Goal: Task Accomplishment & Management: Manage account settings

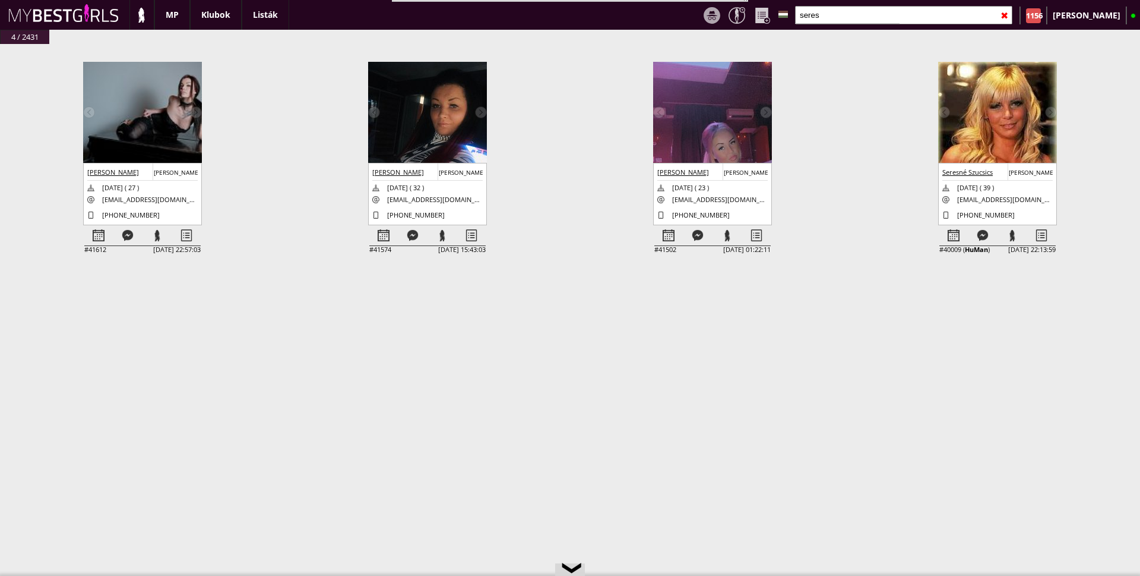
click at [1009, 15] on div "✖" at bounding box center [1005, 16] width 8 height 30
click at [1009, 17] on div "✖" at bounding box center [1005, 16] width 8 height 30
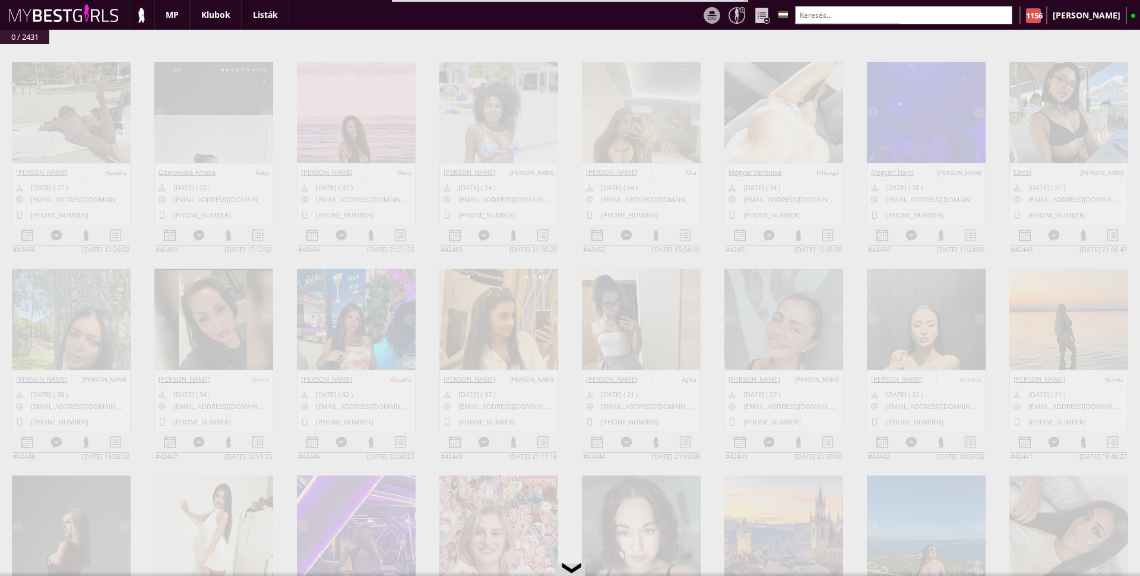
scroll to position [0, 5204]
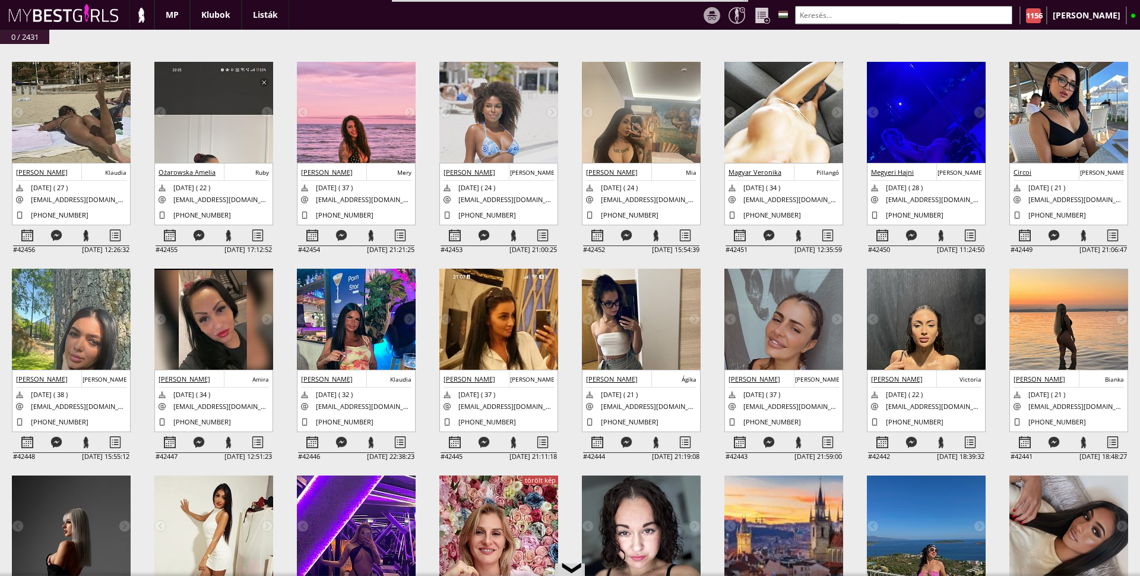
click at [900, 23] on div at bounding box center [847, 23] width 105 height 1
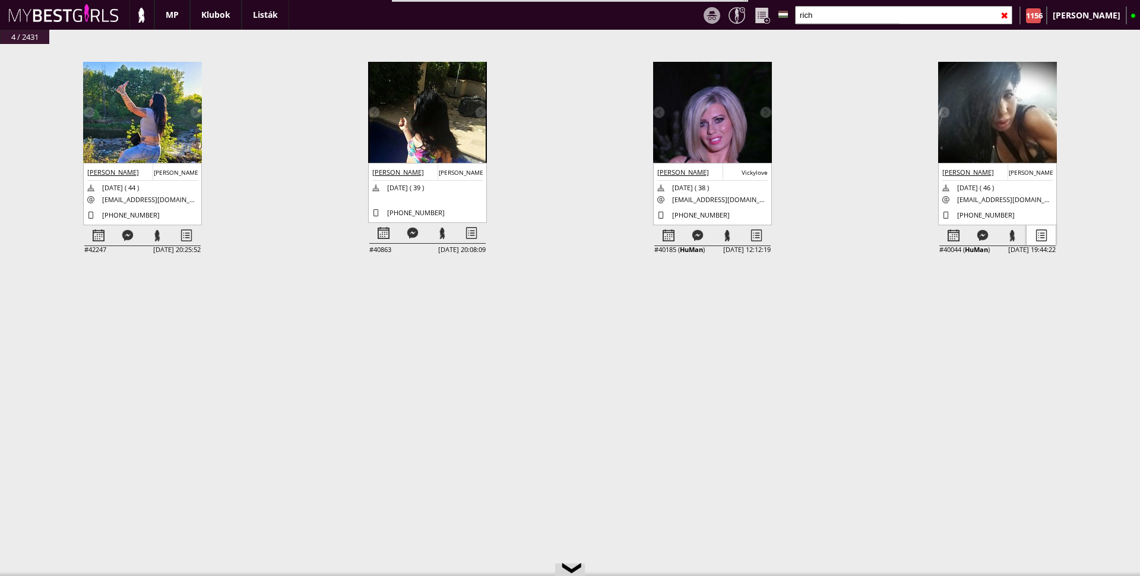
type input "rich"
click at [1038, 232] on div at bounding box center [1041, 235] width 29 height 21
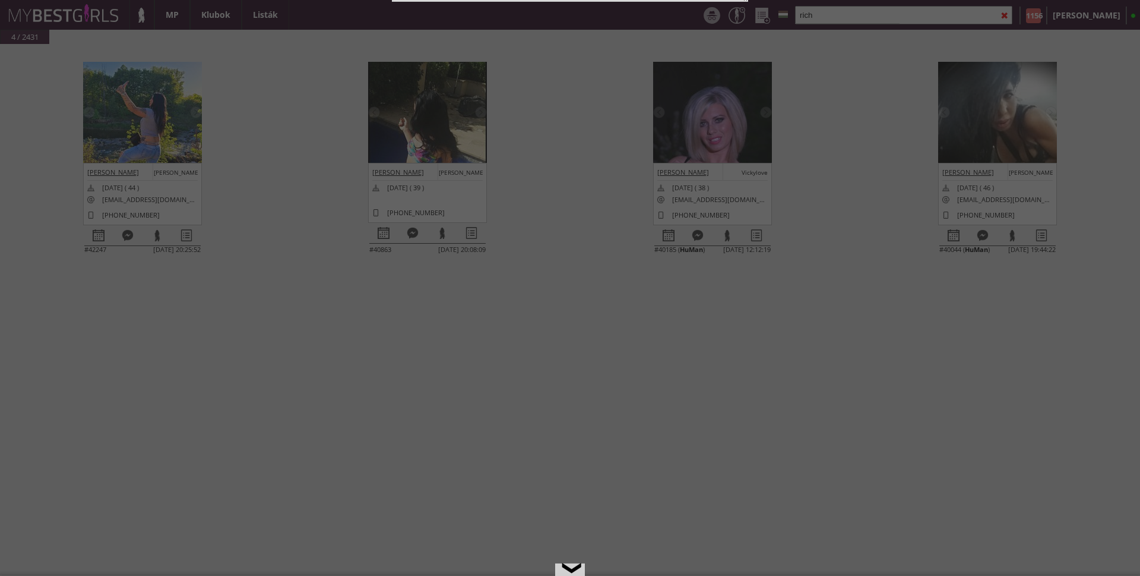
select select "profi"
select select "aktív"
select select "2"
select select "európai"
select select "C"
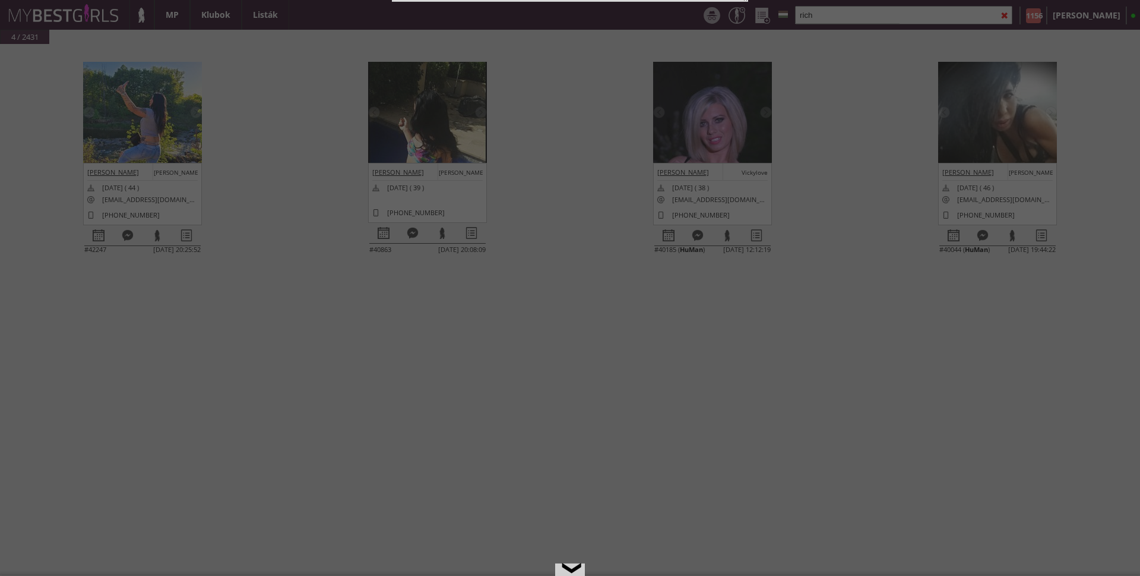
select select "1"
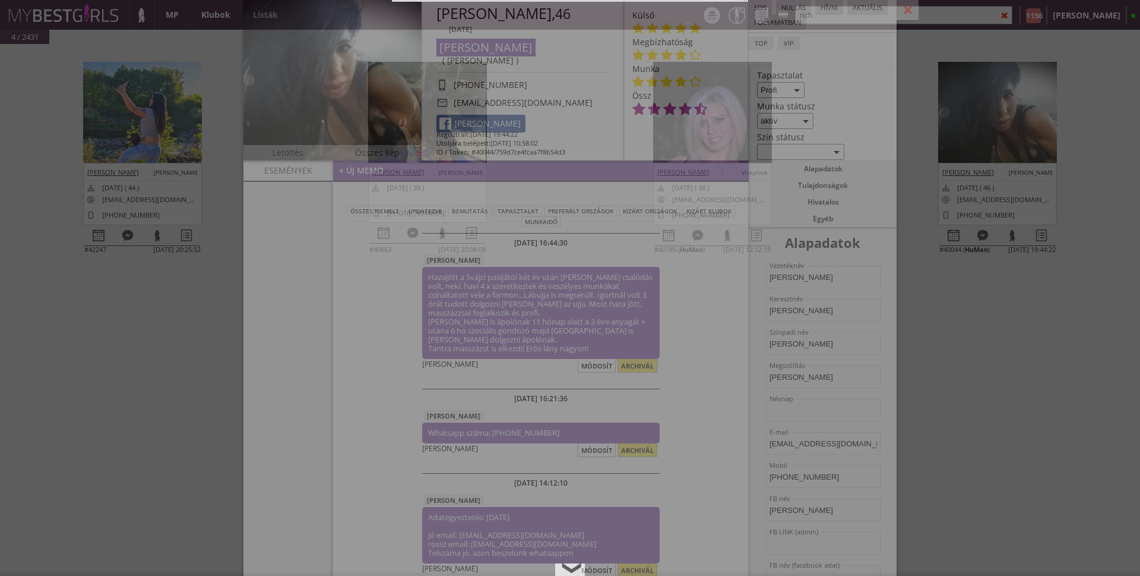
click at [591, 359] on div "módosít" at bounding box center [597, 366] width 38 height 14
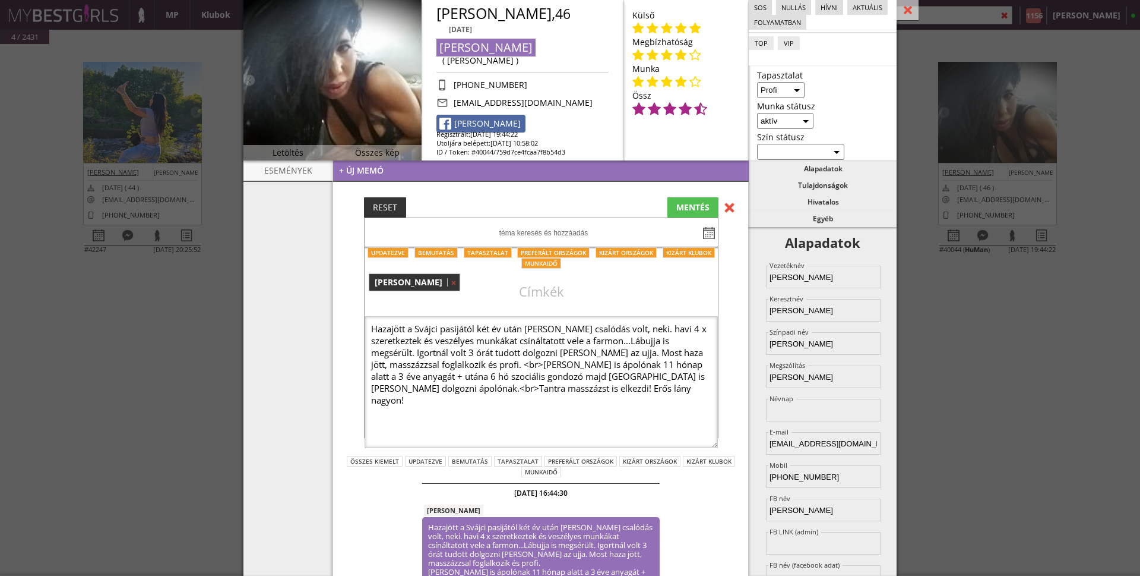
click at [629, 354] on textarea "Hazajött a Svájci pasijától két év után [PERSON_NAME] csalódás volt, neki. havi…" at bounding box center [541, 382] width 353 height 132
click at [567, 366] on textarea "Hazajött a Svájci pasijától két év után [PERSON_NAME] csalódás volt, neki. havi…" at bounding box center [541, 382] width 353 height 132
click at [578, 369] on textarea "Hazajött a Svájci pasijától két év után [PERSON_NAME] csalódás volt, neki. havi…" at bounding box center [541, 382] width 353 height 132
type textarea "Hazajött a Svájci pasijától két év után [PERSON_NAME] csalódás volt, neki. havi…"
click at [687, 210] on div "MENTÉS" at bounding box center [693, 207] width 51 height 20
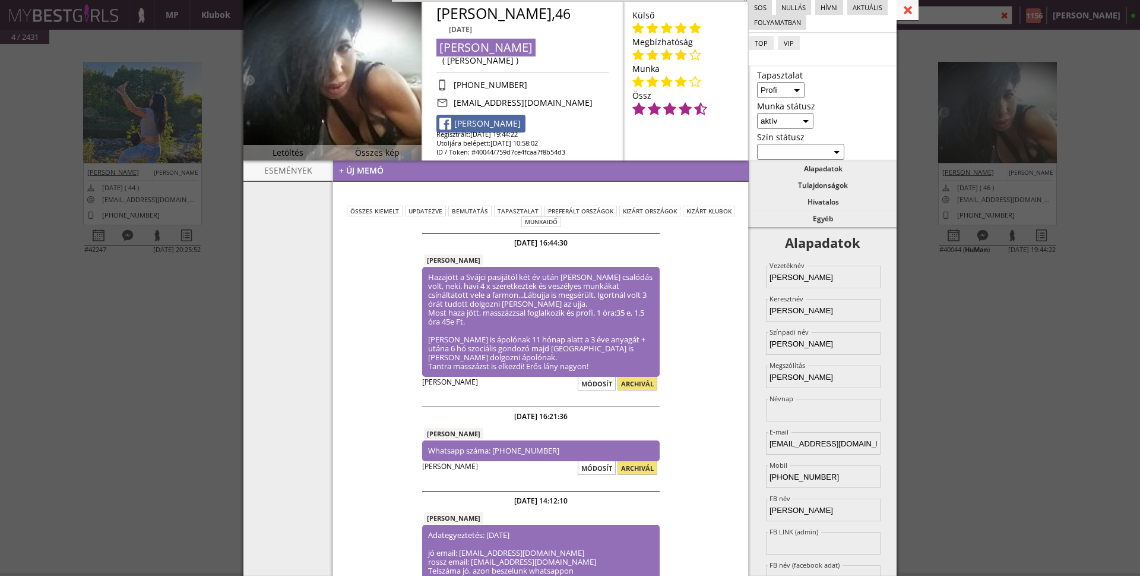
click at [909, 10] on div at bounding box center [908, 10] width 22 height 21
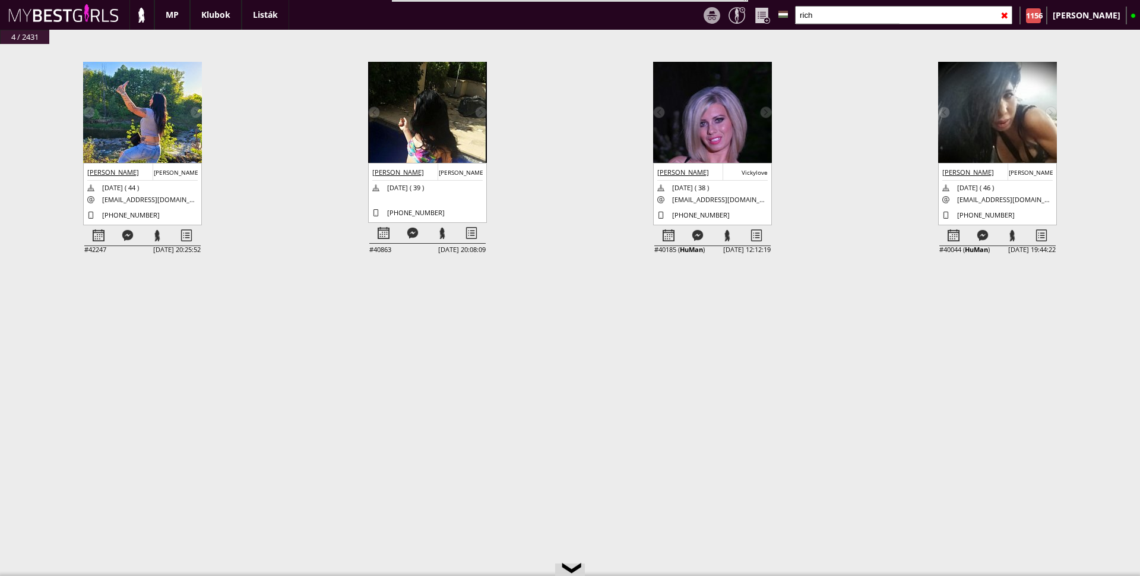
click at [1009, 12] on div "✖" at bounding box center [1005, 16] width 8 height 30
